Goal: Find specific page/section: Find specific page/section

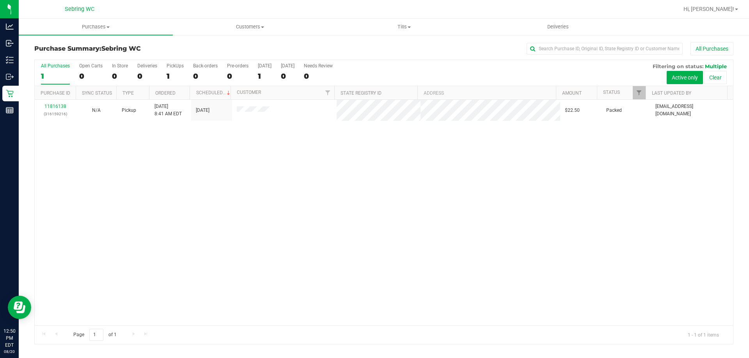
click at [270, 257] on div "11816138 (316159216) N/A Pickup [DATE] 8:41 AM EDT 8/20/2025 $22.50 Packed [EMA…" at bounding box center [384, 213] width 698 height 226
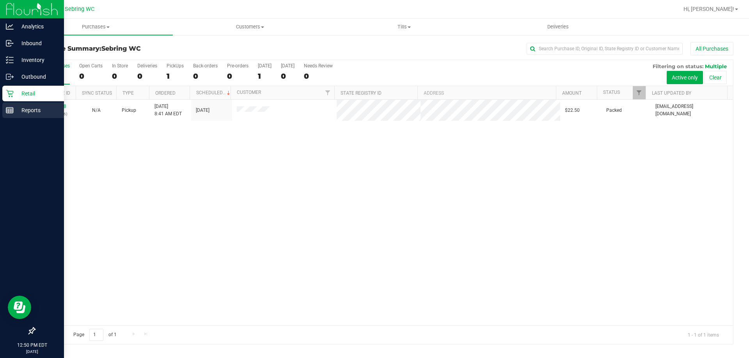
click at [5, 106] on div "Reports" at bounding box center [33, 111] width 62 height 16
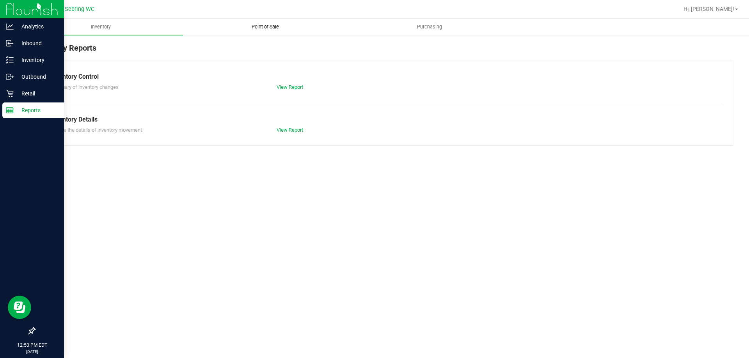
click at [259, 26] on span "Point of Sale" at bounding box center [265, 26] width 48 height 7
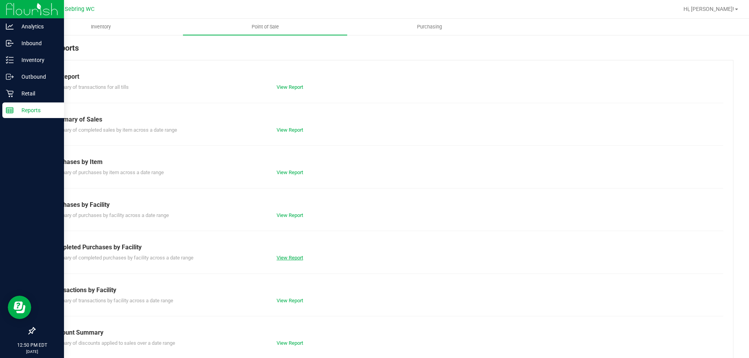
click at [295, 259] on link "View Report" at bounding box center [290, 258] width 27 height 6
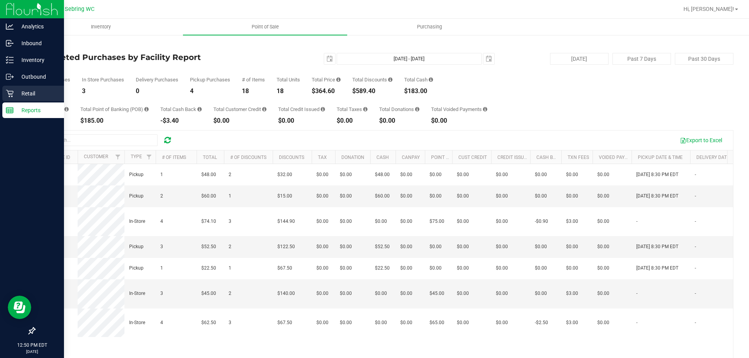
drag, startPoint x: 9, startPoint y: 94, endPoint x: 16, endPoint y: 93, distance: 7.1
click at [9, 94] on icon at bounding box center [9, 93] width 7 height 7
